Goal: Complete application form: Complete application form

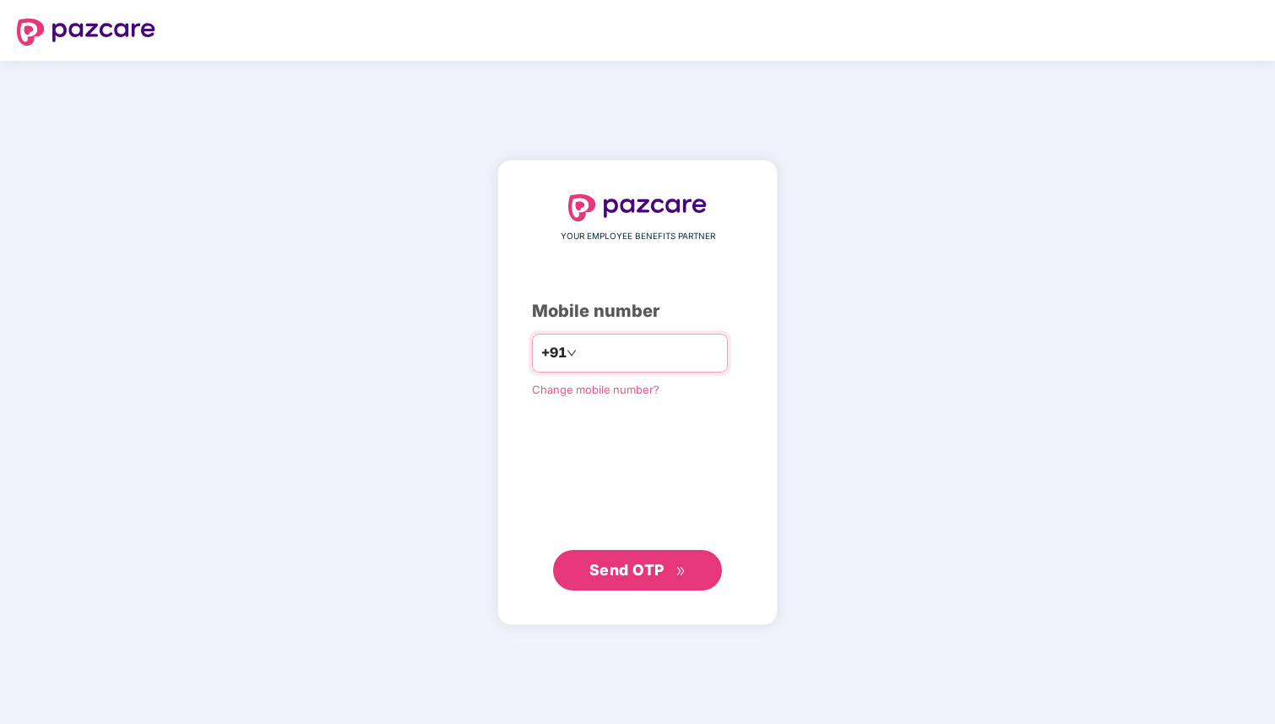
type input "**********"
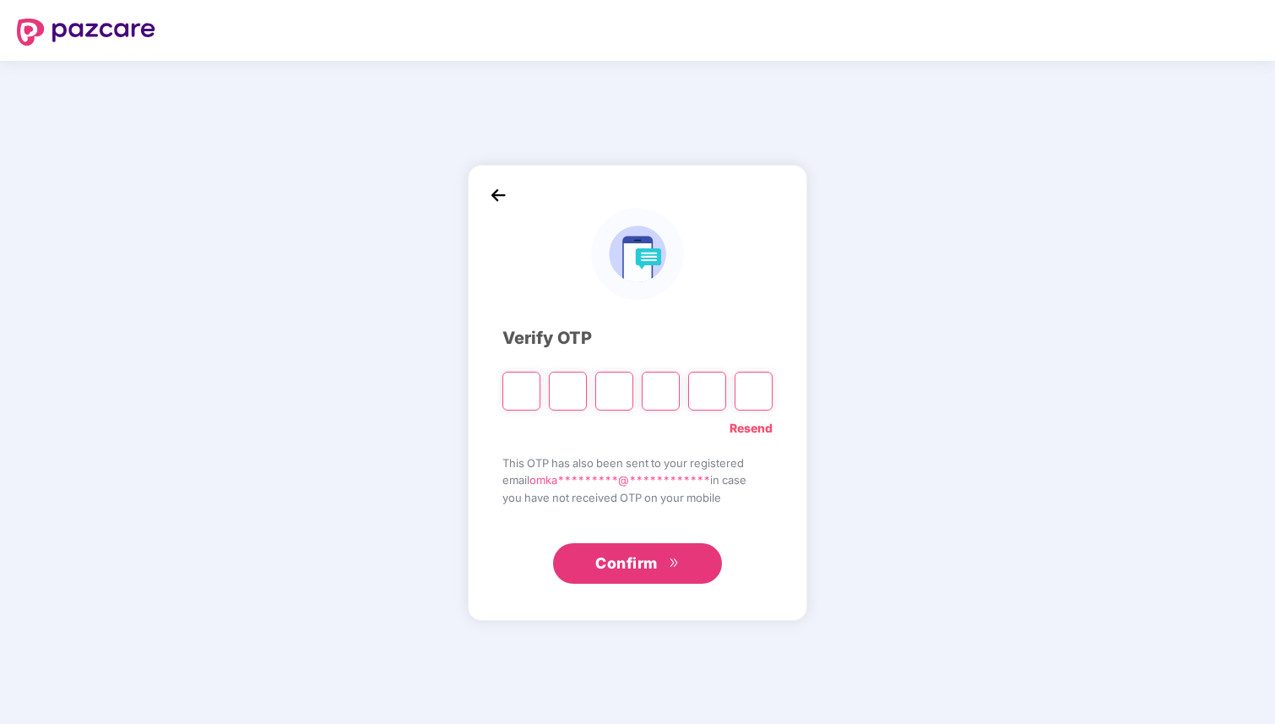
type input "*"
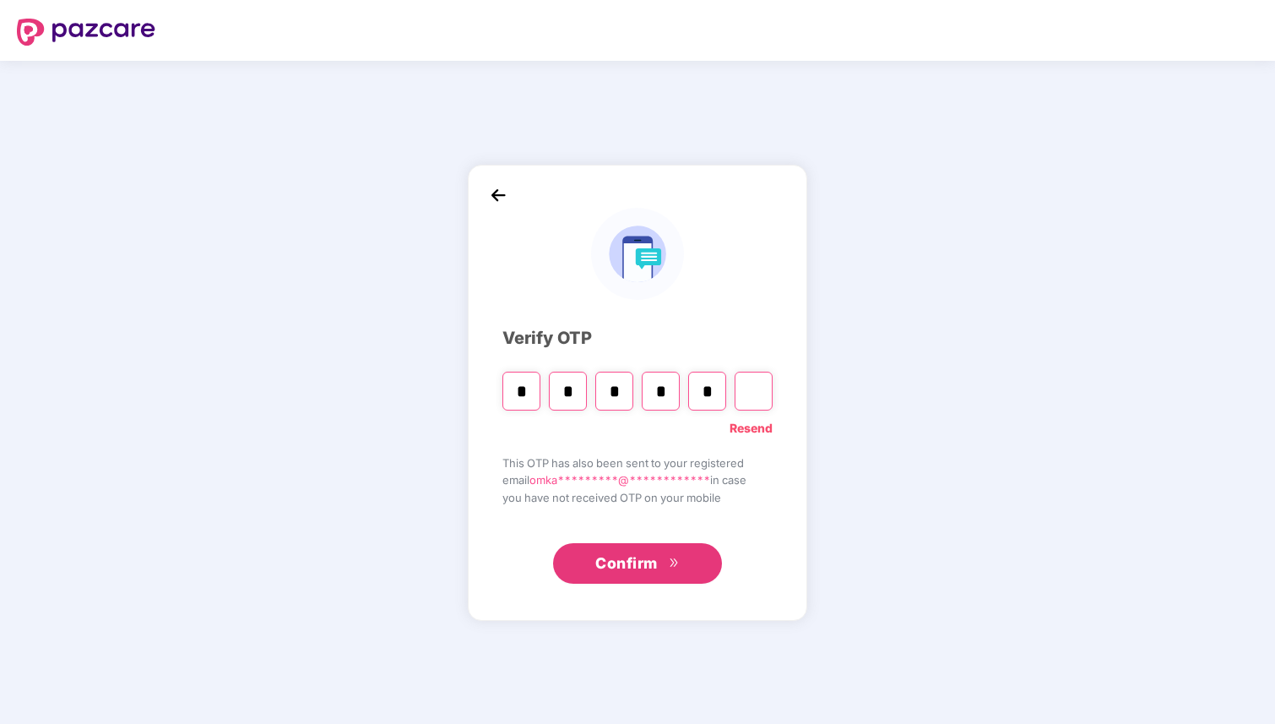
type input "*"
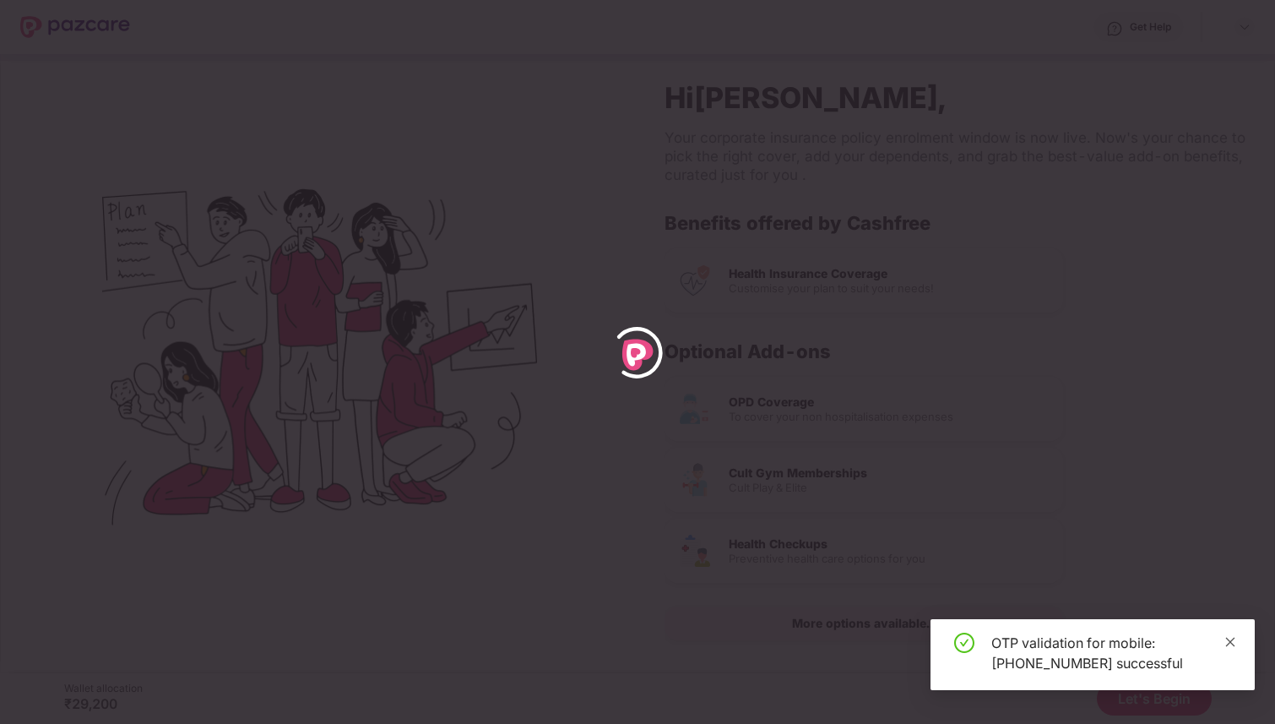
click at [1228, 642] on icon "close" at bounding box center [1231, 642] width 12 height 12
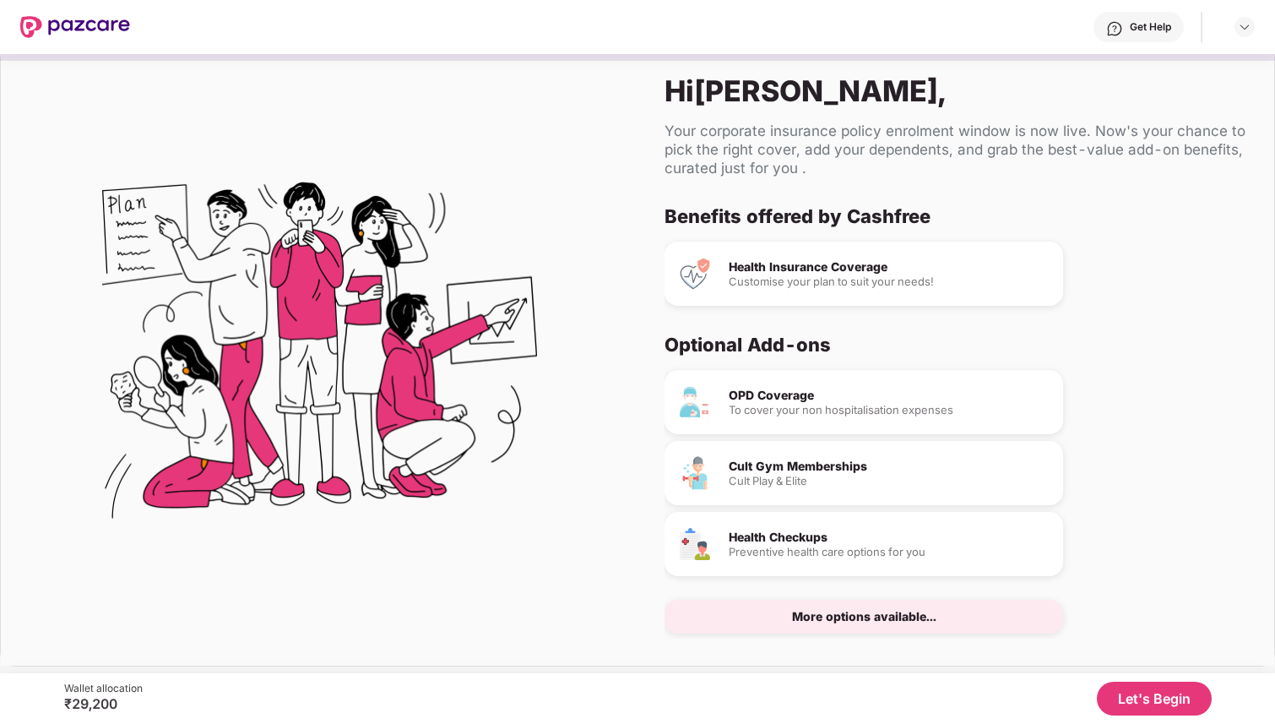
scroll to position [8, 0]
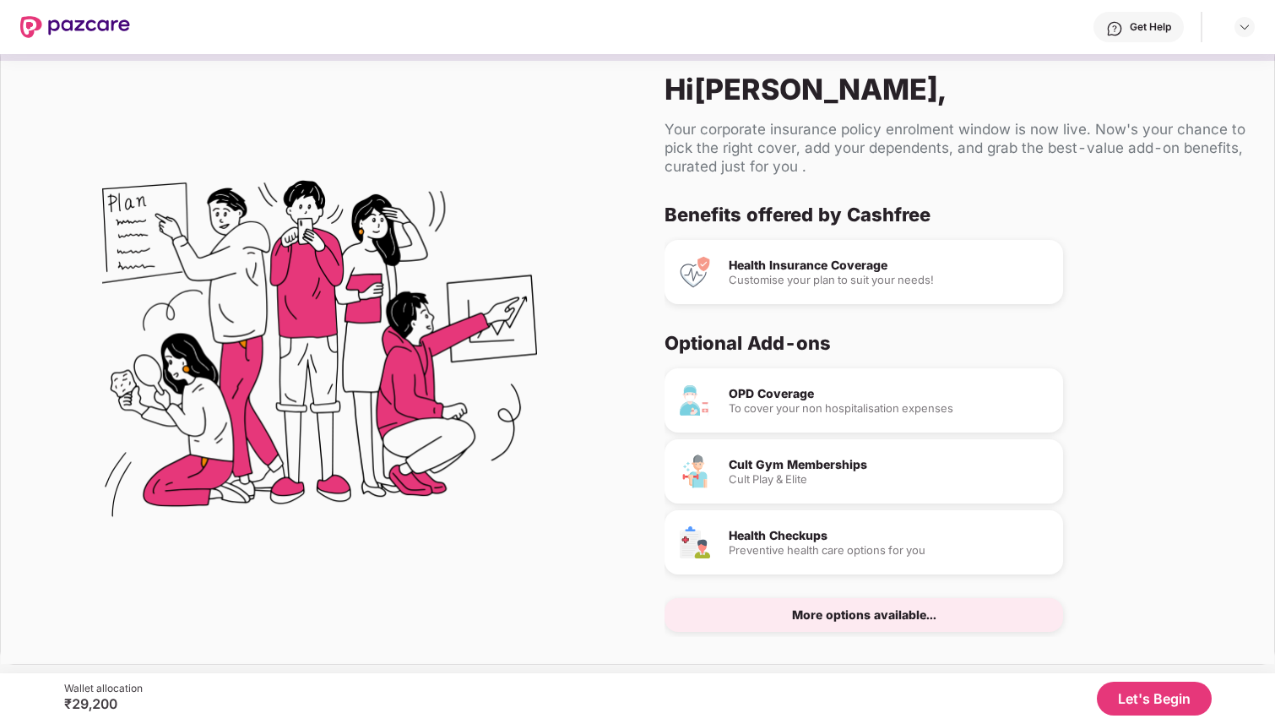
click at [1132, 698] on button "Let's Begin" at bounding box center [1154, 699] width 115 height 34
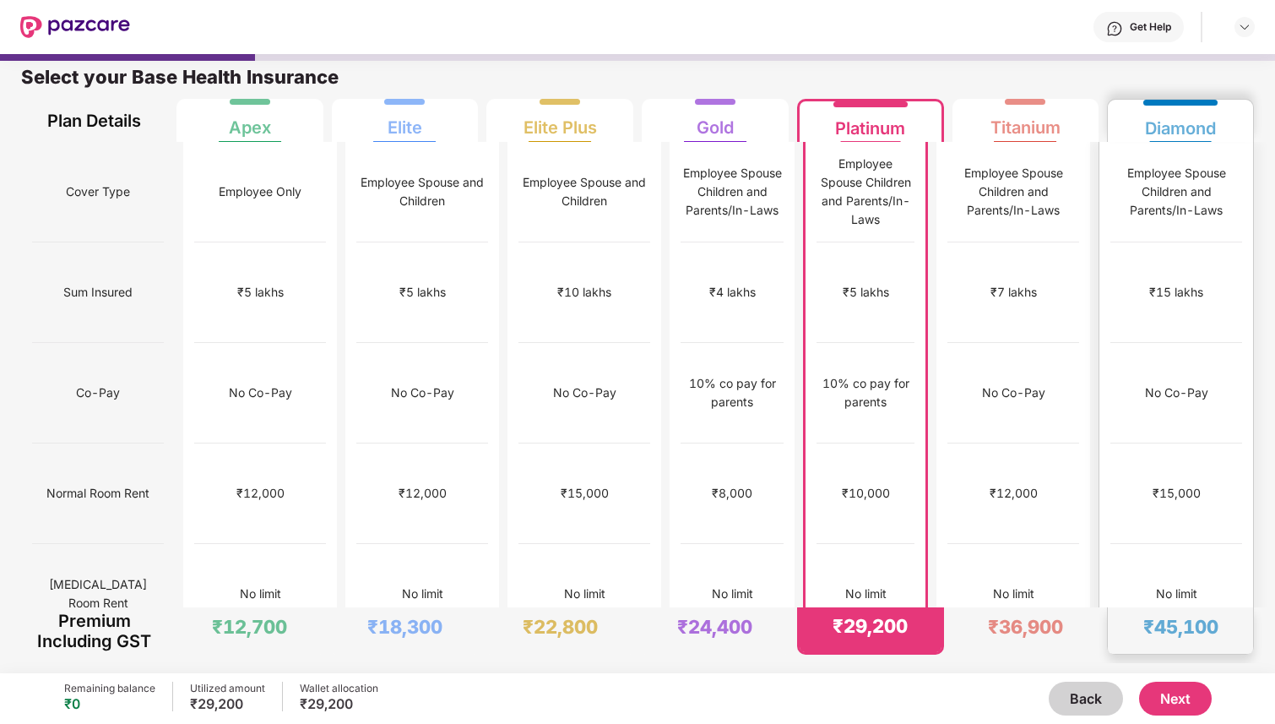
click at [1191, 645] on div "₹1,00,000" at bounding box center [1177, 695] width 132 height 101
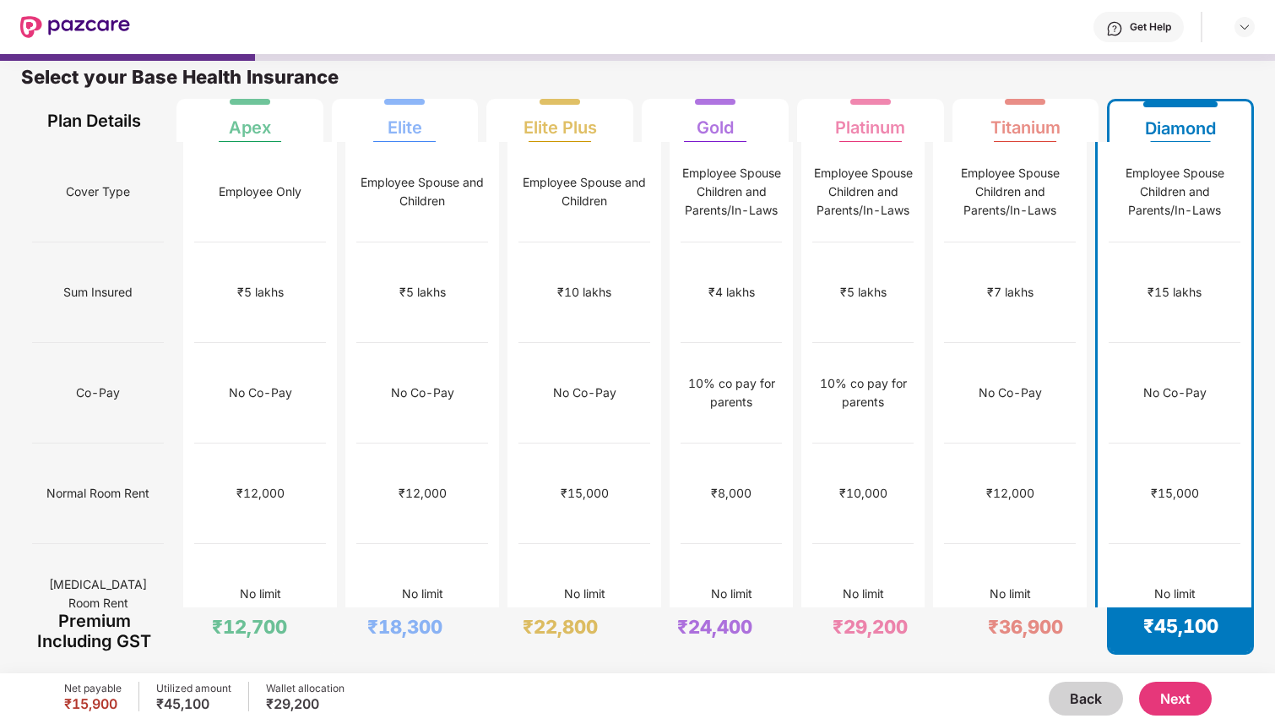
click at [1176, 694] on button "Next" at bounding box center [1176, 699] width 73 height 34
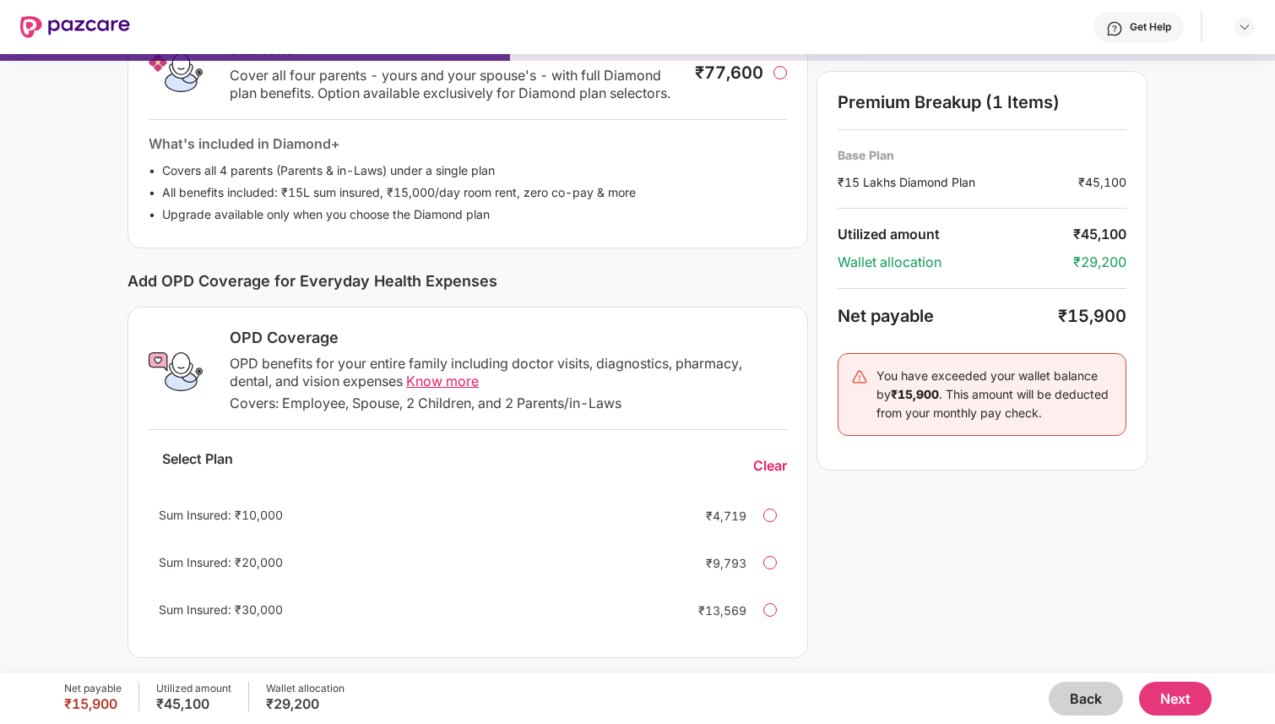
scroll to position [313, 0]
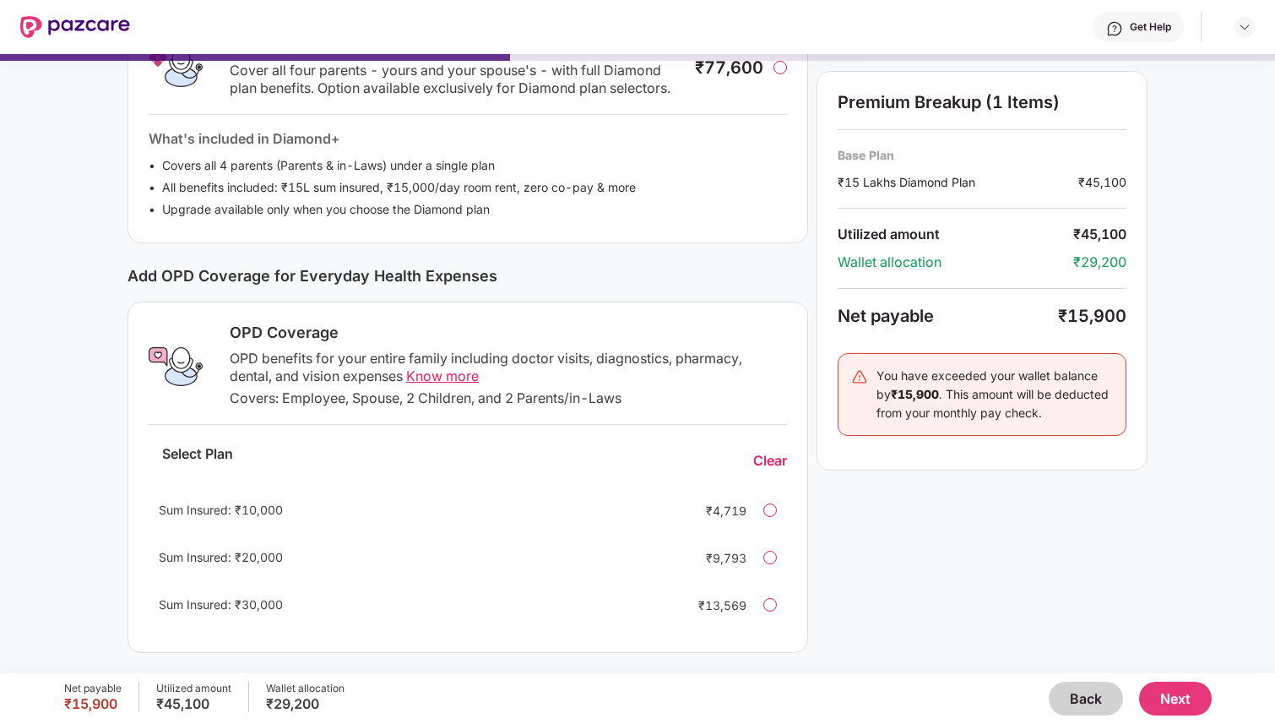
click at [777, 503] on div "Sum Insured: ₹10,000 ₹4,719" at bounding box center [468, 510] width 639 height 41
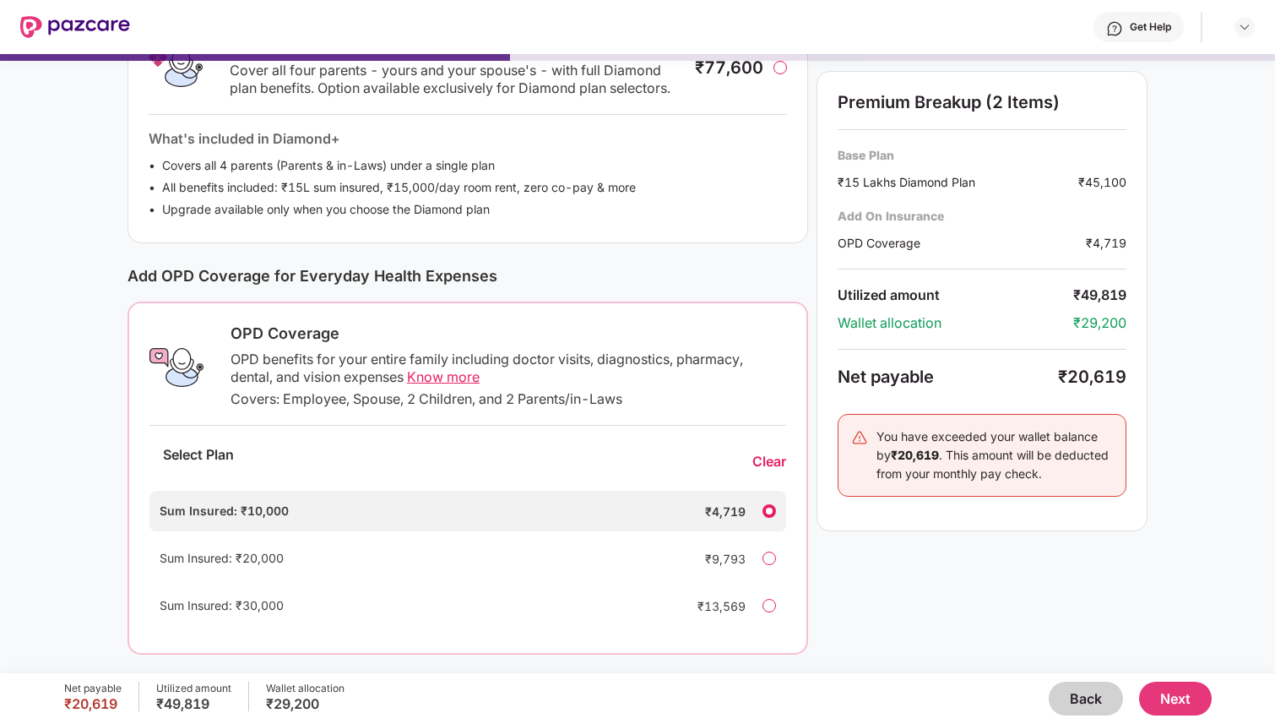
click at [777, 505] on div "Sum Insured: ₹10,000 ₹4,719" at bounding box center [468, 511] width 637 height 41
click at [776, 506] on div "Sum Insured: ₹10,000 ₹4,719" at bounding box center [468, 511] width 637 height 41
click at [777, 461] on div "Clear" at bounding box center [770, 462] width 34 height 18
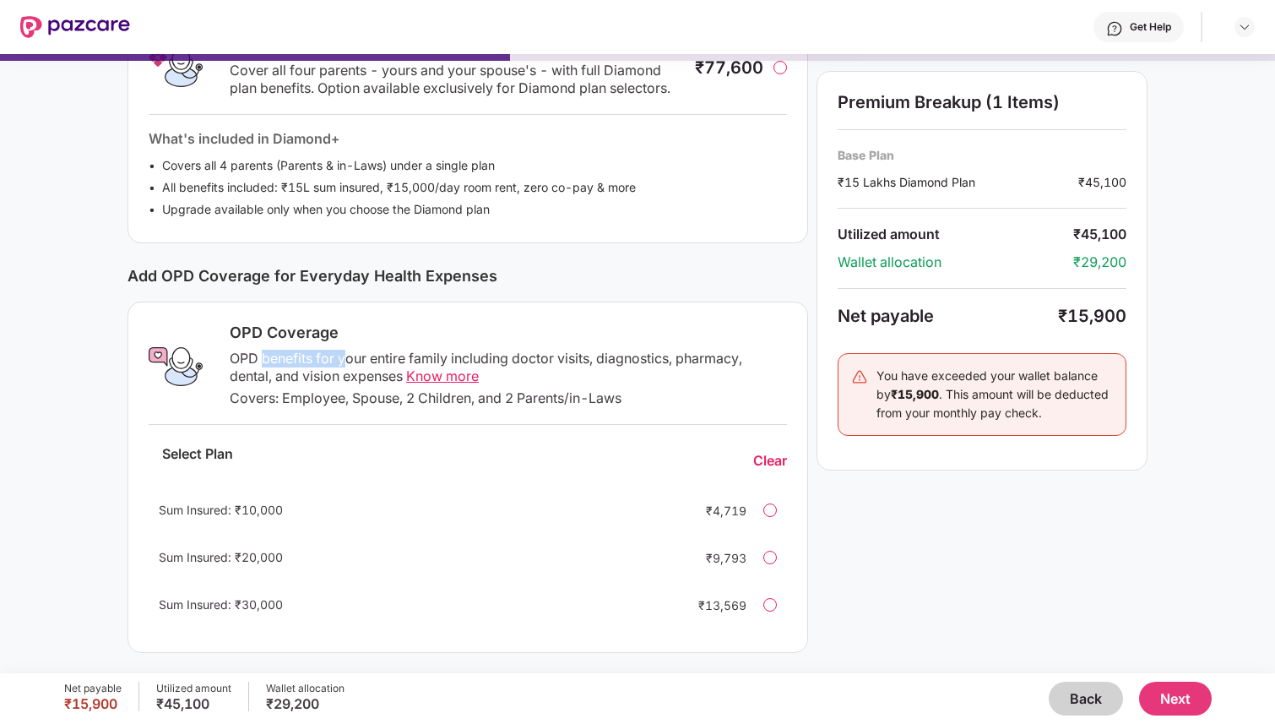
drag, startPoint x: 261, startPoint y: 358, endPoint x: 341, endPoint y: 362, distance: 80.3
click at [341, 362] on div "OPD benefits for your entire family including doctor visits, diagnostics, pharm…" at bounding box center [509, 367] width 558 height 35
click at [386, 360] on div "OPD benefits for your entire family including doctor visits, diagnostics, pharm…" at bounding box center [509, 367] width 558 height 35
drag, startPoint x: 385, startPoint y: 360, endPoint x: 593, endPoint y: 361, distance: 207.8
click at [593, 361] on div "OPD benefits for your entire family including doctor visits, diagnostics, pharm…" at bounding box center [509, 367] width 558 height 35
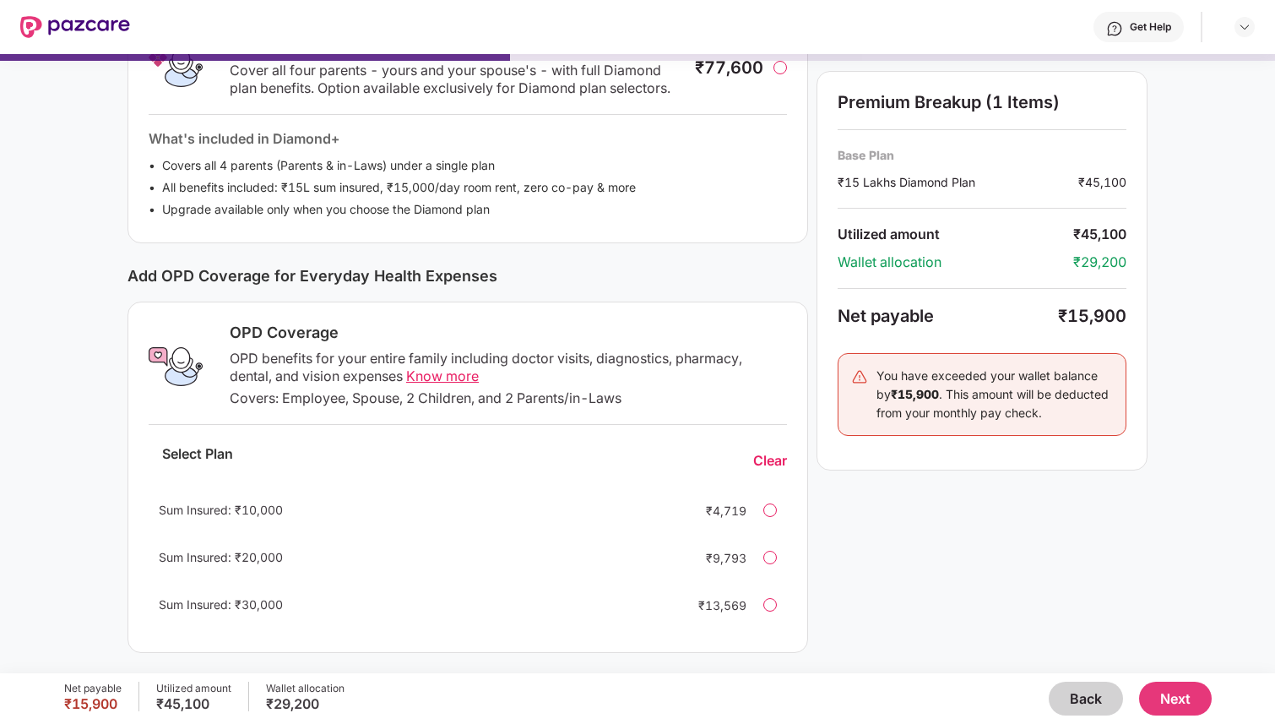
click at [646, 361] on div "OPD benefits for your entire family including doctor visits, diagnostics, pharm…" at bounding box center [509, 367] width 558 height 35
drag, startPoint x: 611, startPoint y: 361, endPoint x: 682, endPoint y: 369, distance: 71.5
click at [682, 369] on div "OPD benefits for your entire family including doctor visits, diagnostics, pharm…" at bounding box center [509, 367] width 558 height 35
click at [682, 368] on div "OPD benefits for your entire family including doctor visits, diagnostics, pharm…" at bounding box center [509, 367] width 558 height 35
drag, startPoint x: 310, startPoint y: 400, endPoint x: 439, endPoint y: 402, distance: 129.3
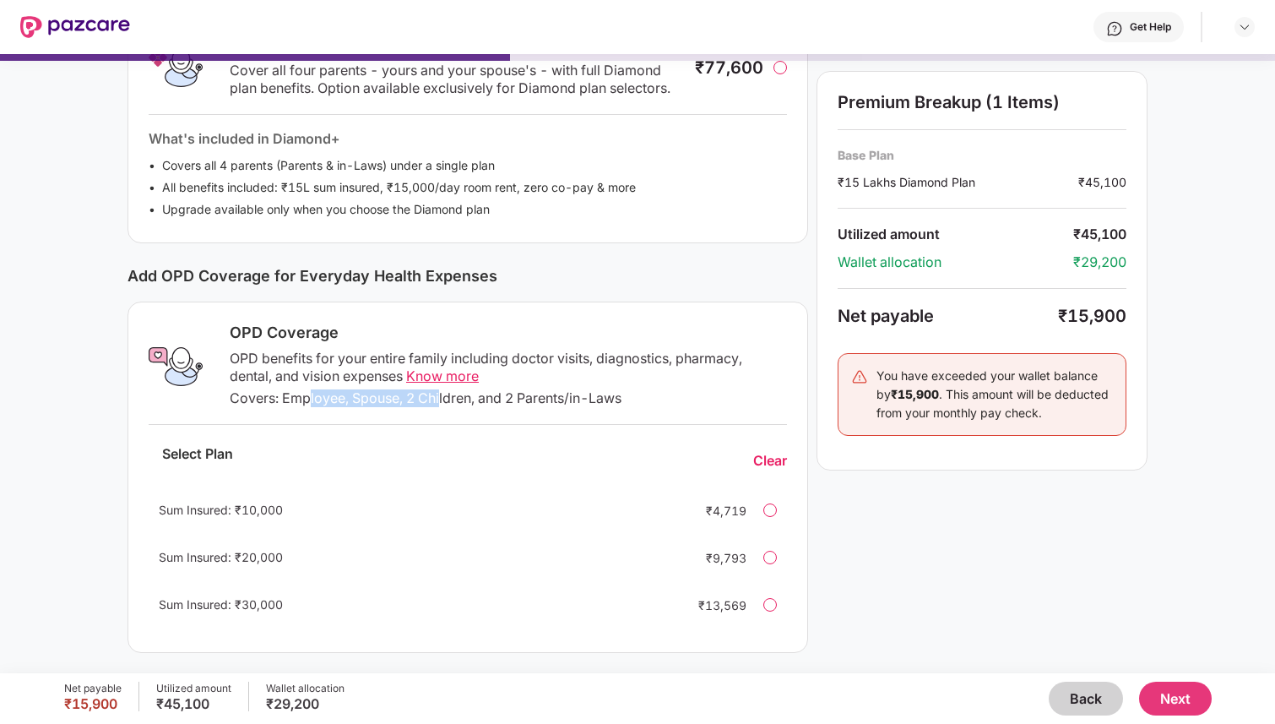
click at [439, 402] on div "Covers: Employee, Spouse, 2 Children, and 2 Parents/in-Laws" at bounding box center [509, 398] width 558 height 18
click at [550, 396] on div "Covers: Employee, Spouse, 2 Children, and 2 Parents/in-Laws" at bounding box center [509, 398] width 558 height 18
click at [1170, 690] on button "Next" at bounding box center [1176, 699] width 73 height 34
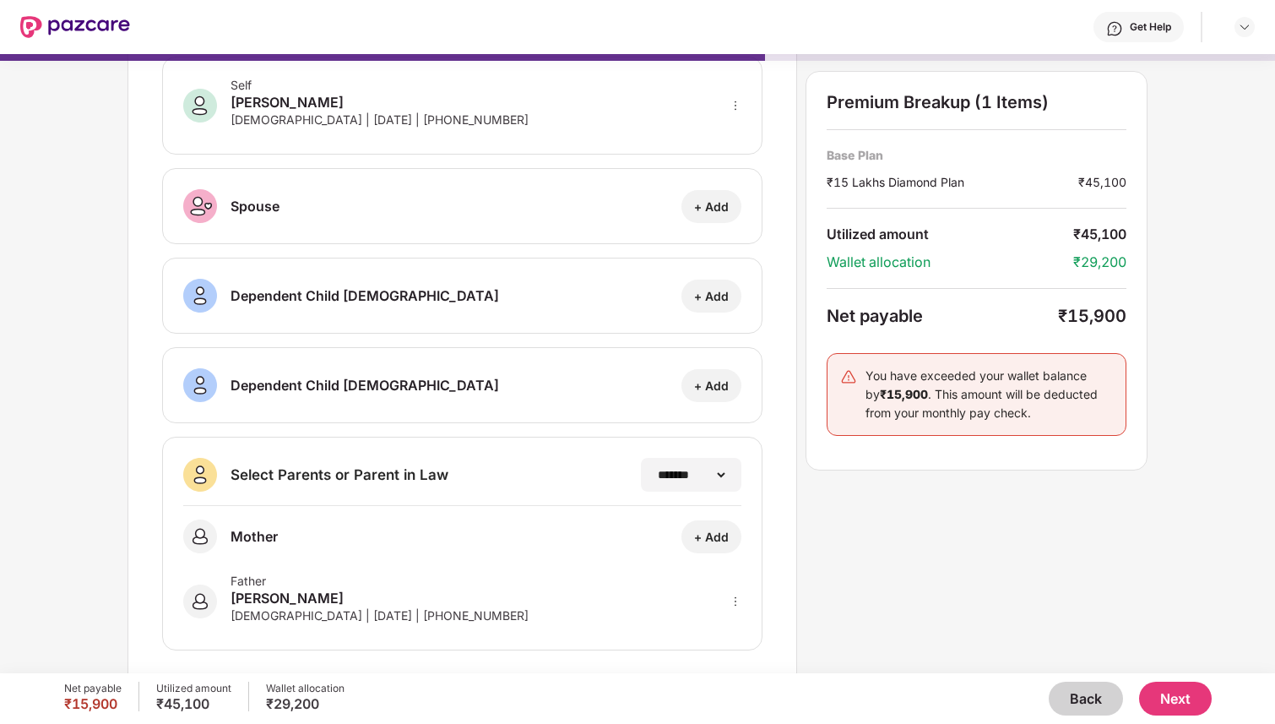
scroll to position [104, 0]
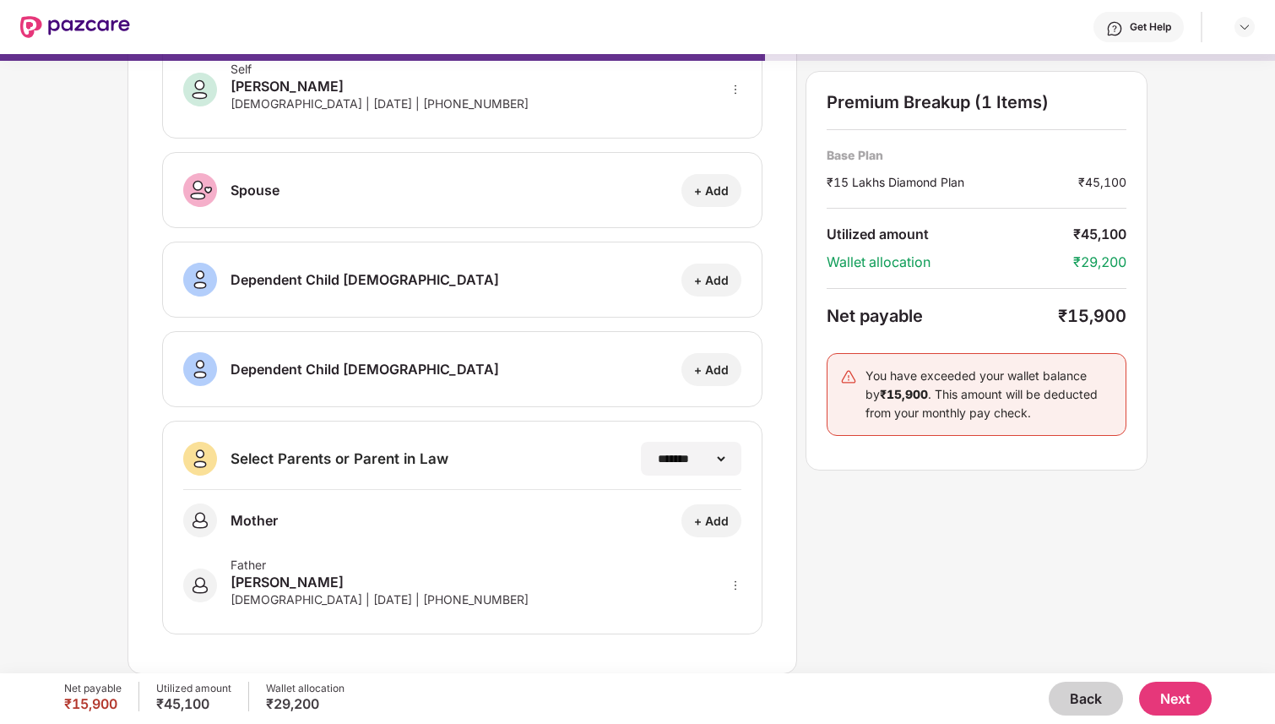
click at [287, 587] on div "Ramesh Potadar" at bounding box center [380, 582] width 298 height 20
click at [737, 579] on icon "more" at bounding box center [736, 585] width 12 height 12
click at [737, 580] on icon "more" at bounding box center [736, 585] width 12 height 12
click at [442, 598] on div "Male | 26 June 1955 | +919110848776" at bounding box center [380, 599] width 298 height 14
click at [706, 515] on div "+ Add" at bounding box center [711, 521] width 35 height 16
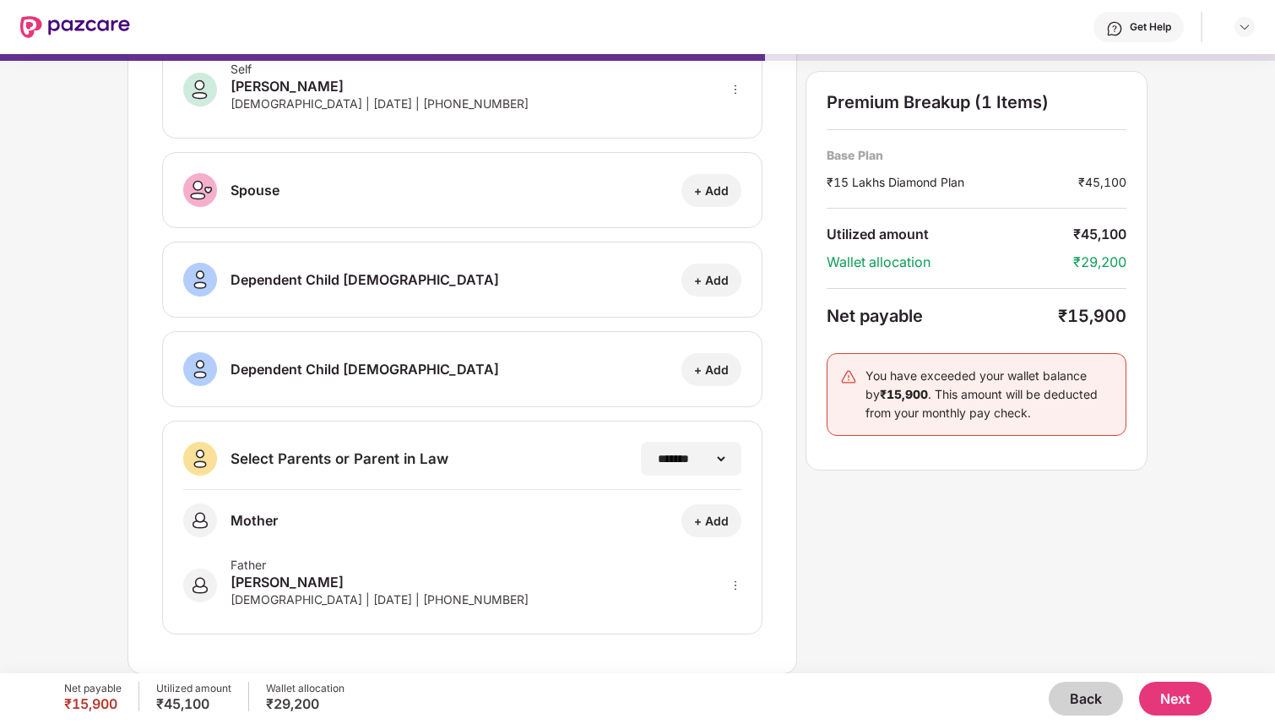
select select "******"
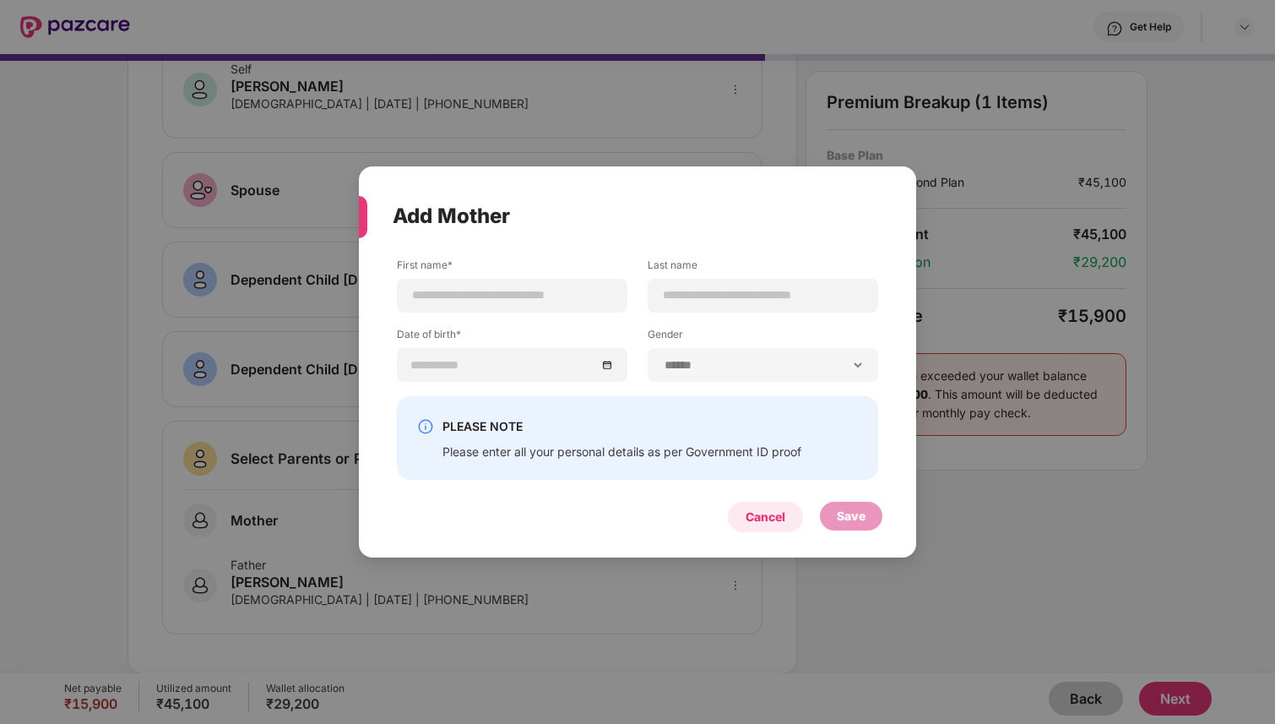
click at [766, 514] on div "Cancel" at bounding box center [766, 517] width 40 height 19
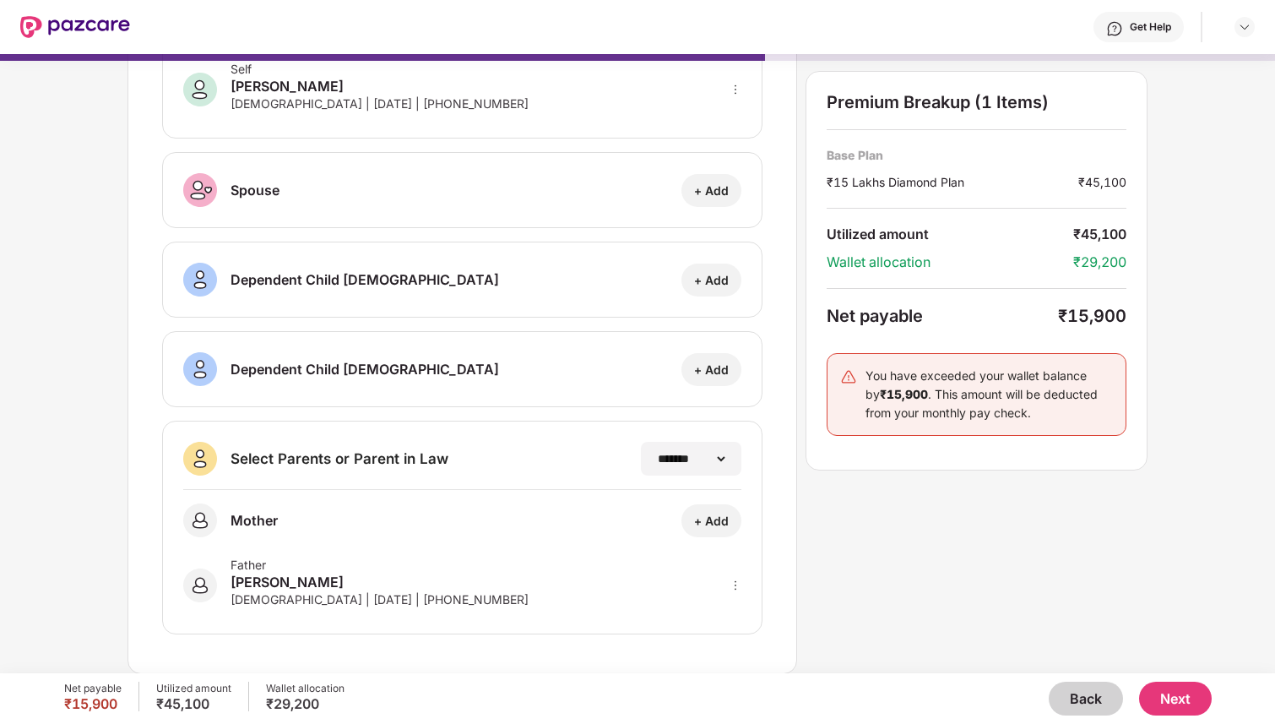
click at [735, 579] on icon "more" at bounding box center [736, 585] width 12 height 12
click at [720, 605] on div at bounding box center [714, 610] width 56 height 30
select select "****"
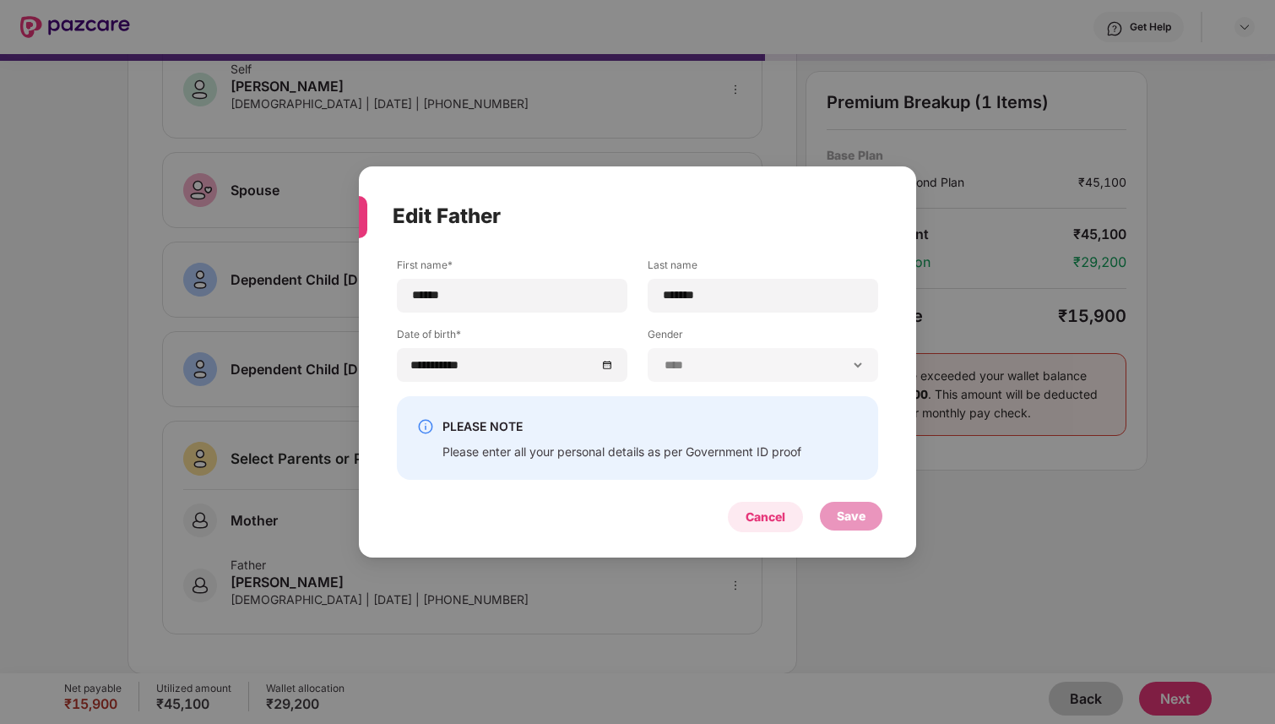
click at [776, 522] on div "Cancel" at bounding box center [766, 517] width 40 height 19
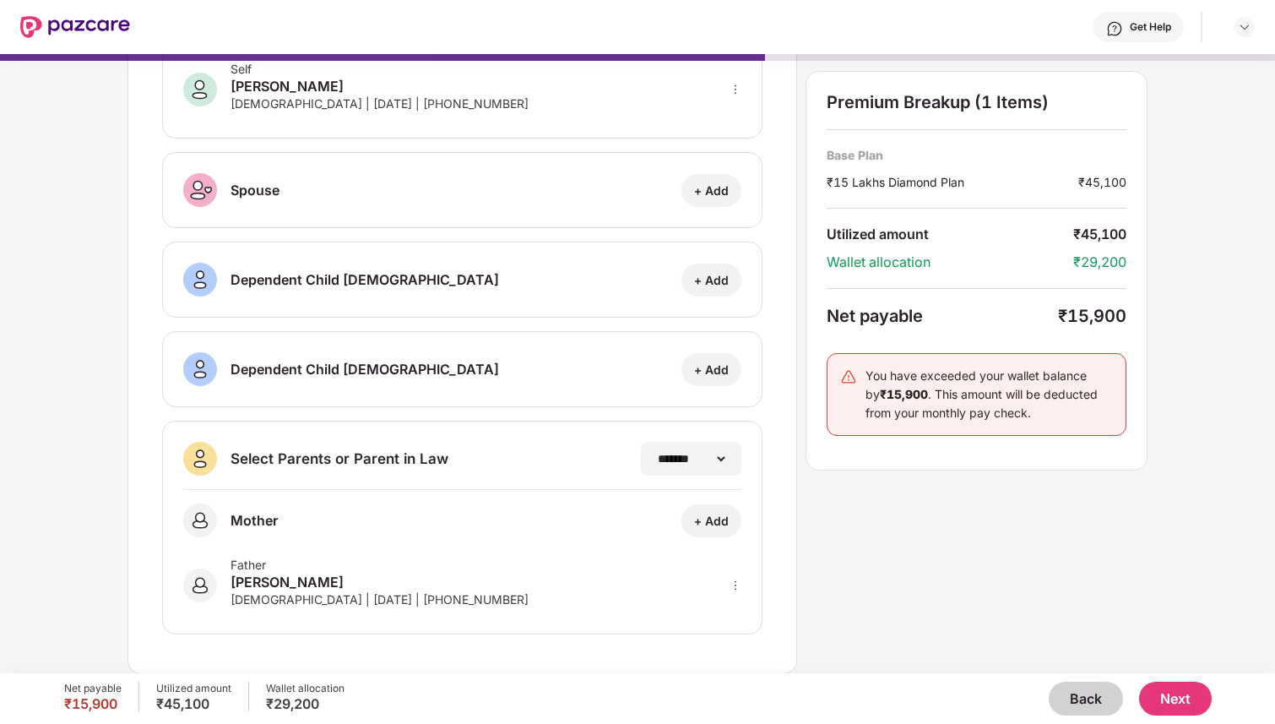
click at [1185, 699] on button "Next" at bounding box center [1176, 699] width 73 height 34
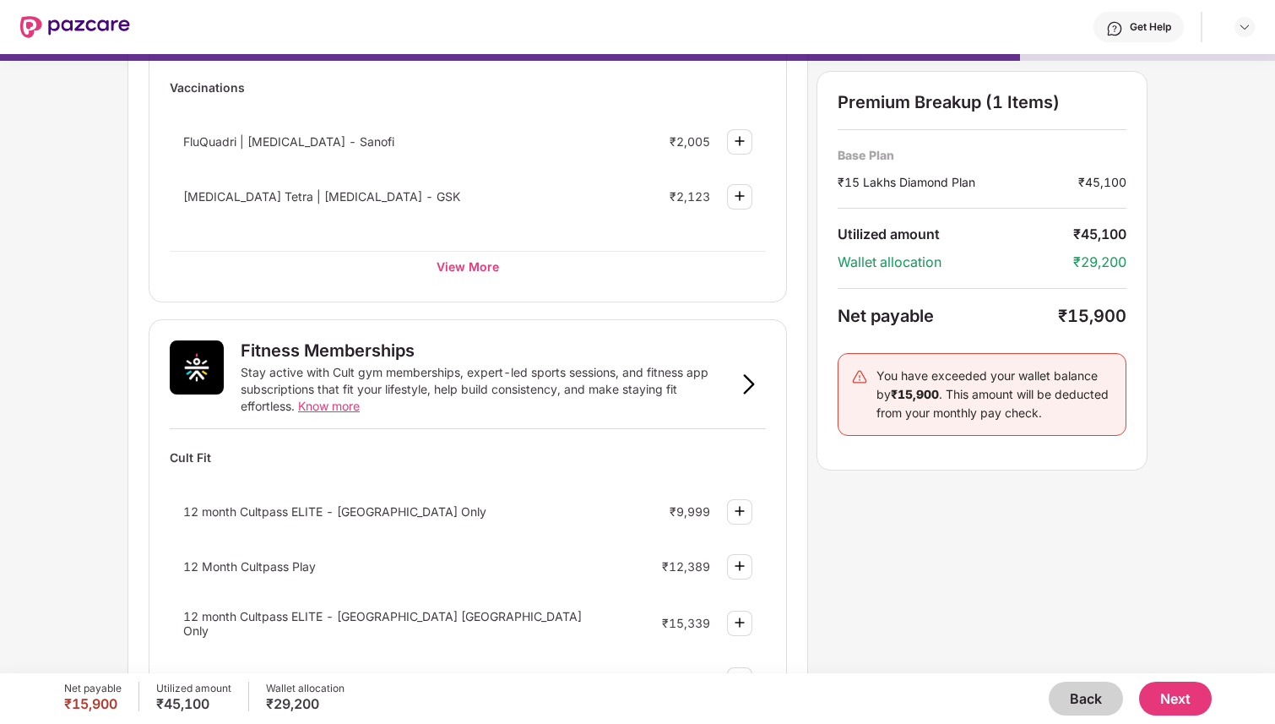
scroll to position [0, 0]
